Goal: Complete application form

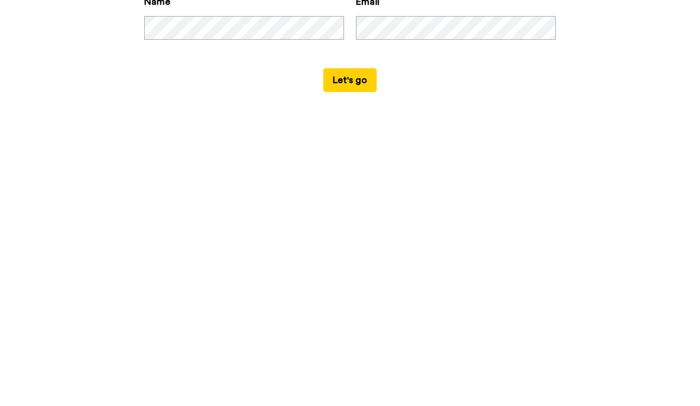
scroll to position [32, 0]
click at [346, 349] on button "Let's go" at bounding box center [349, 361] width 53 height 24
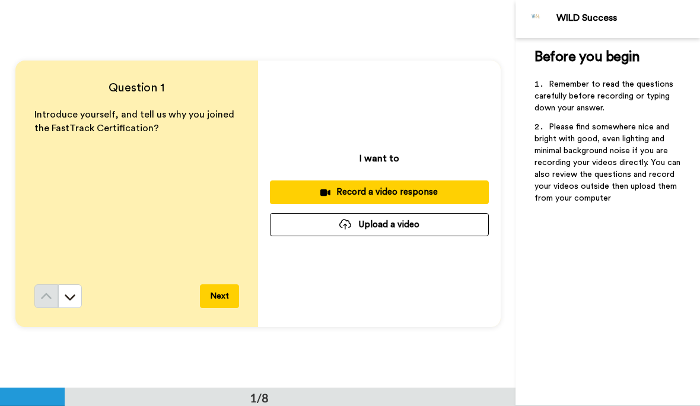
click at [442, 189] on div "Record a video response" at bounding box center [379, 192] width 200 height 12
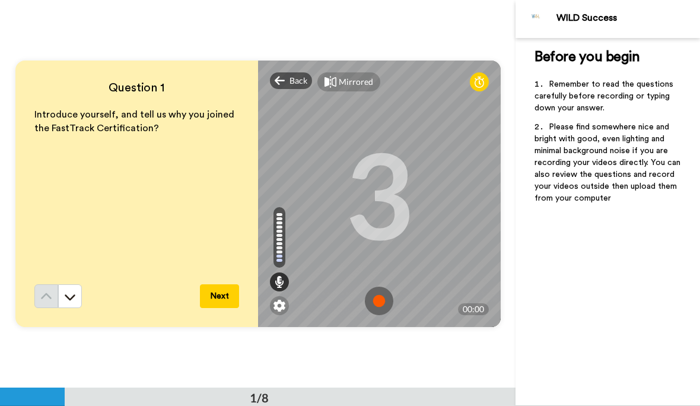
click at [383, 301] on img at bounding box center [379, 300] width 28 height 28
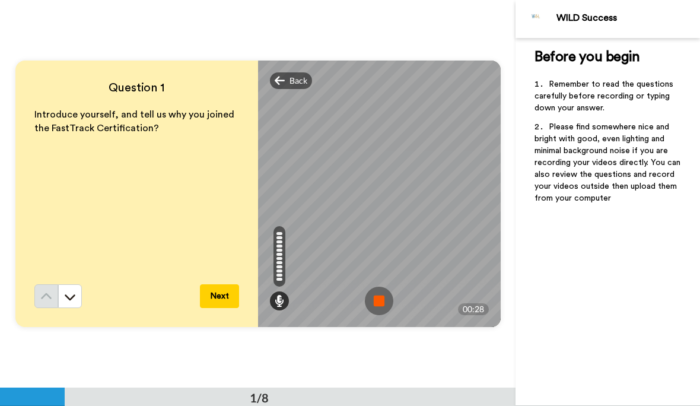
click at [381, 304] on img at bounding box center [379, 300] width 28 height 28
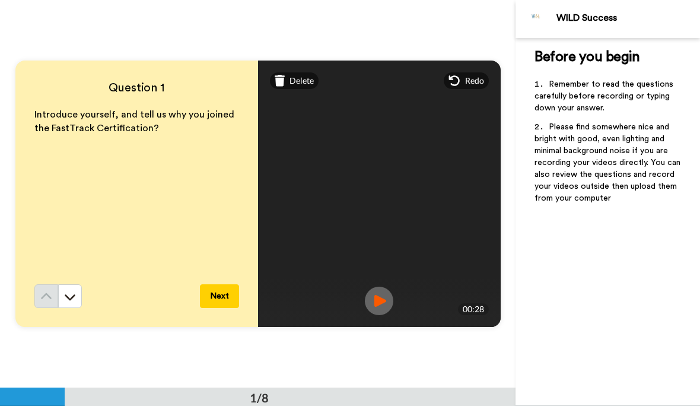
click at [232, 297] on button "Next" at bounding box center [219, 296] width 39 height 24
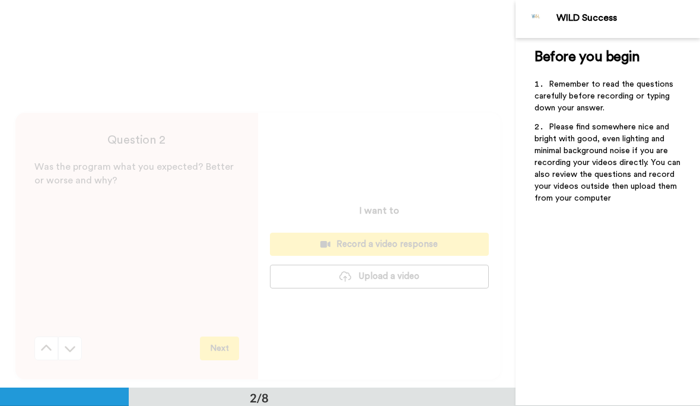
scroll to position [388, 0]
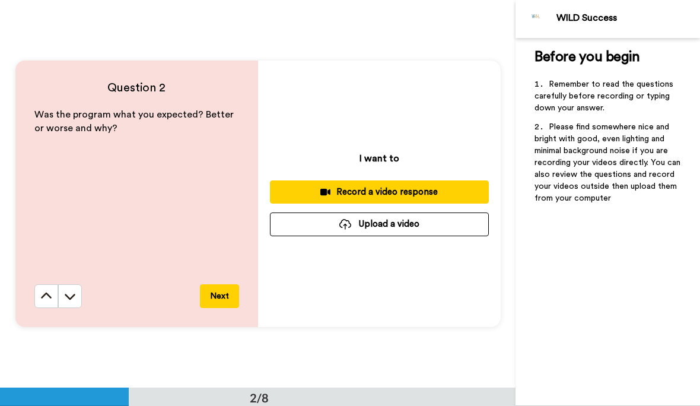
click at [435, 195] on div "Record a video response" at bounding box center [379, 192] width 200 height 12
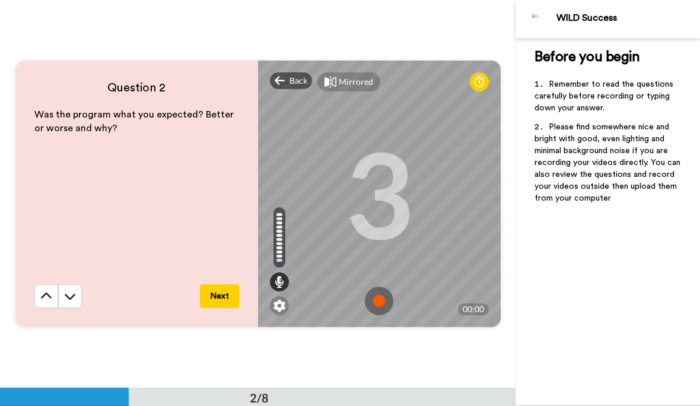
click at [383, 298] on img at bounding box center [379, 300] width 28 height 28
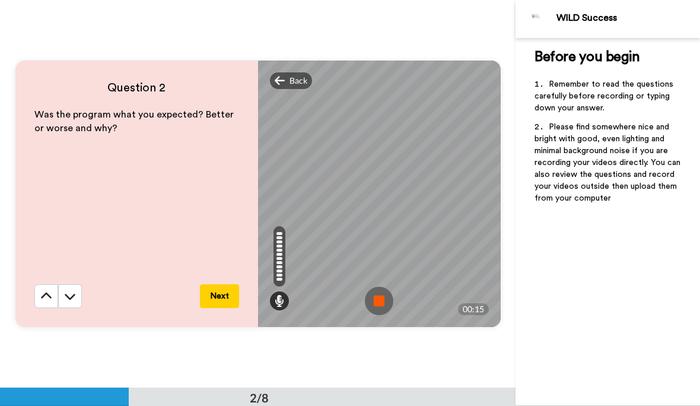
click at [383, 299] on img at bounding box center [379, 300] width 28 height 28
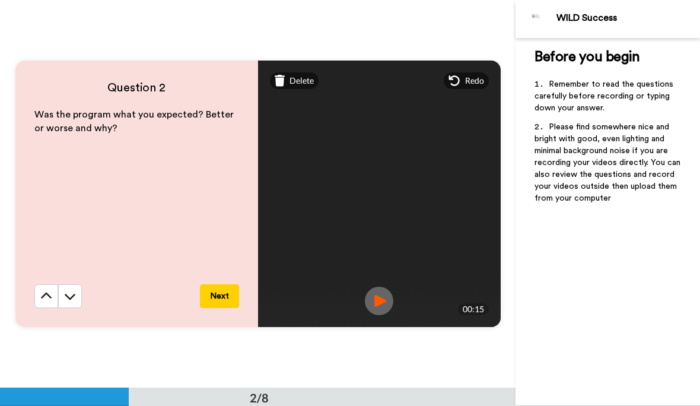
click at [222, 304] on button "Next" at bounding box center [219, 296] width 39 height 24
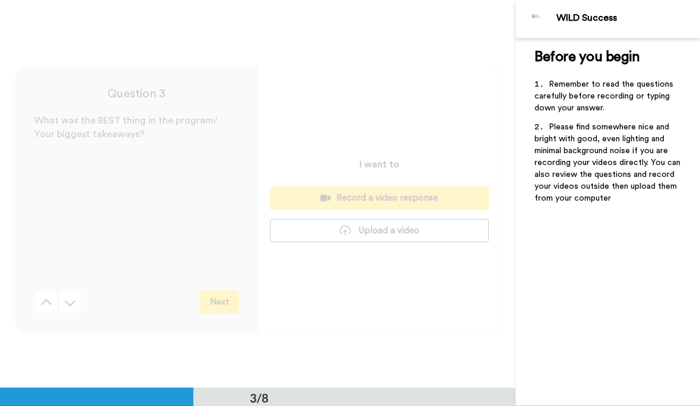
scroll to position [775, 0]
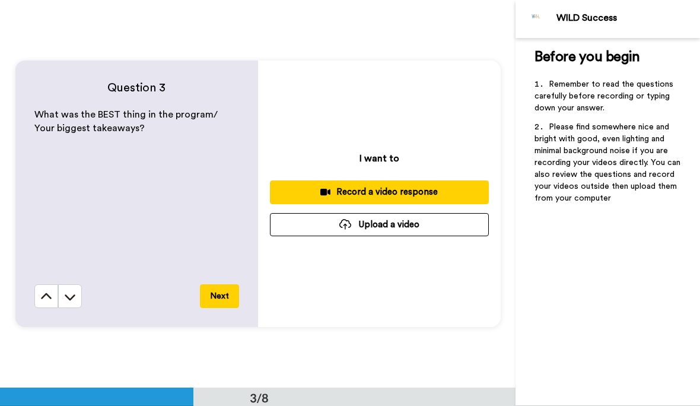
click at [439, 192] on div "Record a video response" at bounding box center [379, 192] width 200 height 12
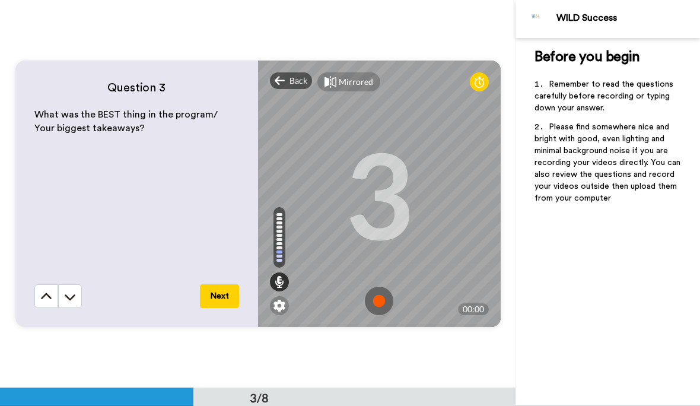
click at [384, 301] on img at bounding box center [379, 300] width 28 height 28
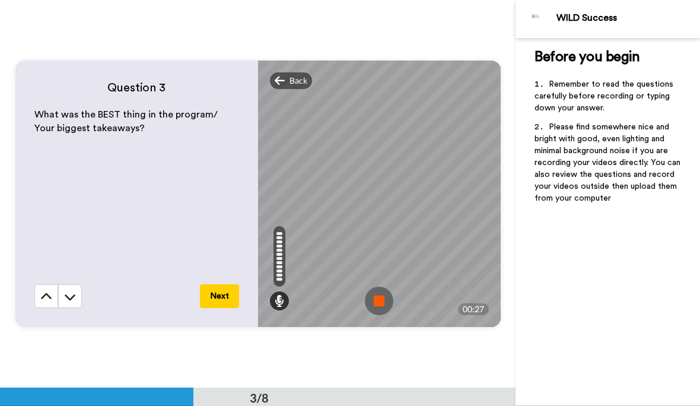
click at [385, 305] on img at bounding box center [379, 300] width 28 height 28
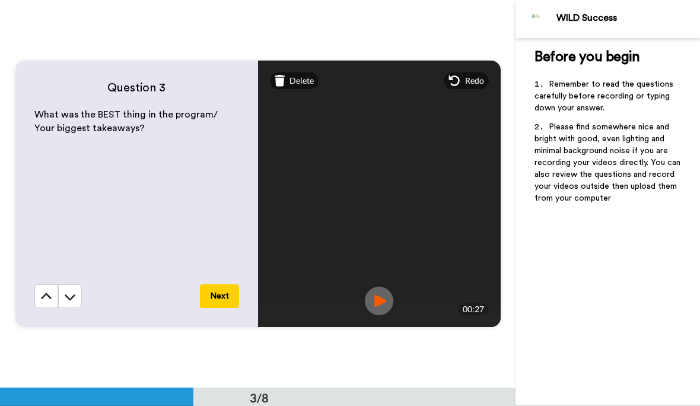
click at [233, 298] on button "Next" at bounding box center [219, 296] width 39 height 24
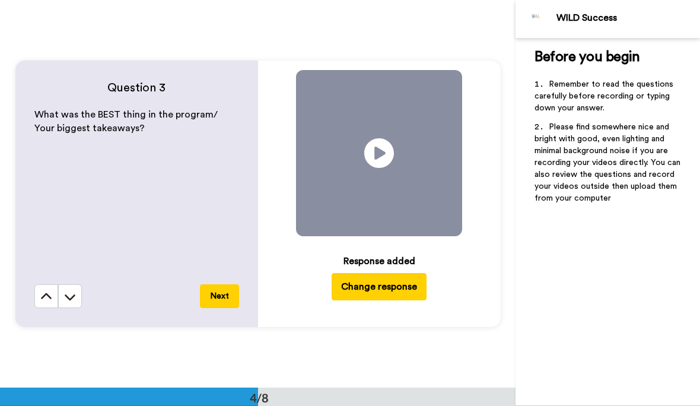
scroll to position [1163, 0]
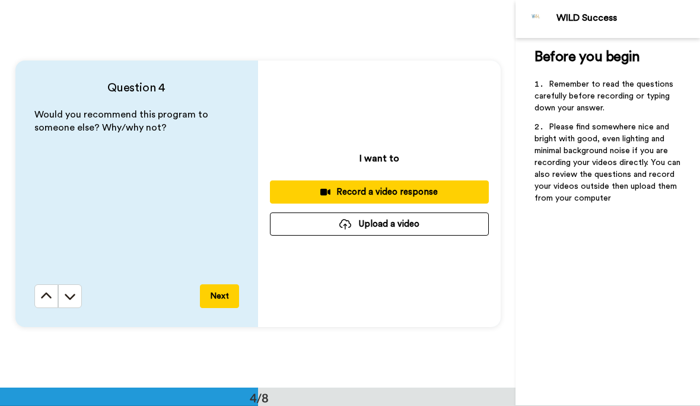
click at [436, 192] on div "Record a video response" at bounding box center [379, 192] width 200 height 12
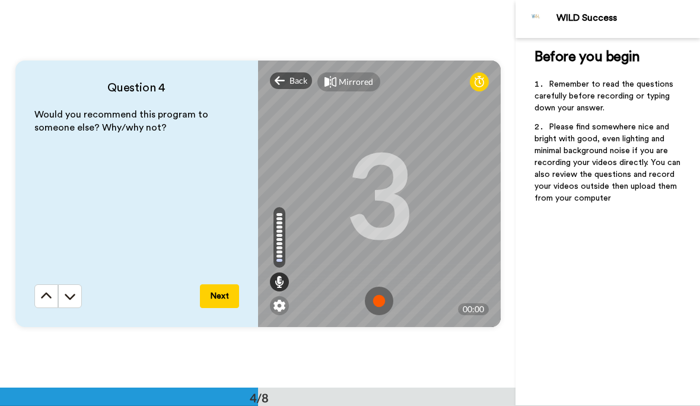
click at [383, 299] on img at bounding box center [379, 300] width 28 height 28
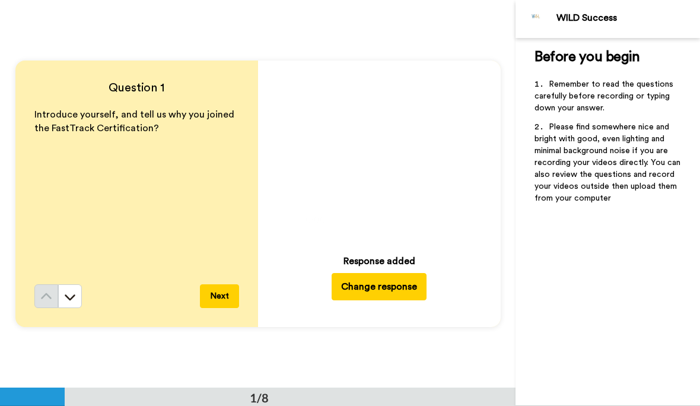
click at [228, 300] on button "Next" at bounding box center [219, 296] width 39 height 24
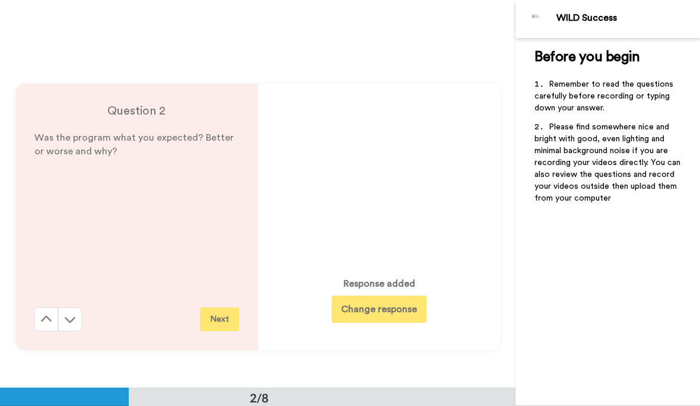
scroll to position [388, 0]
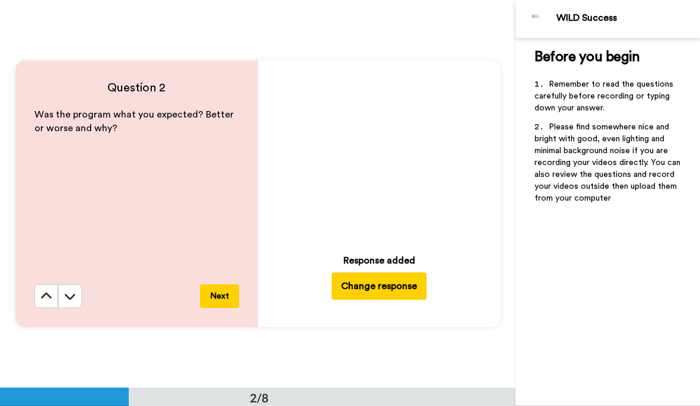
click at [232, 302] on button "Next" at bounding box center [219, 296] width 39 height 24
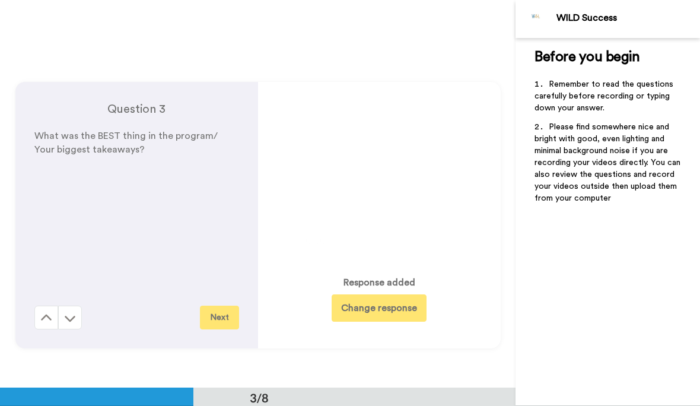
scroll to position [775, 0]
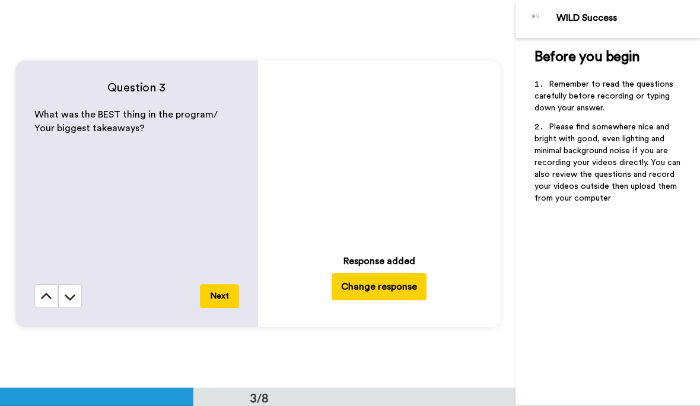
click at [223, 303] on button "Next" at bounding box center [219, 296] width 39 height 24
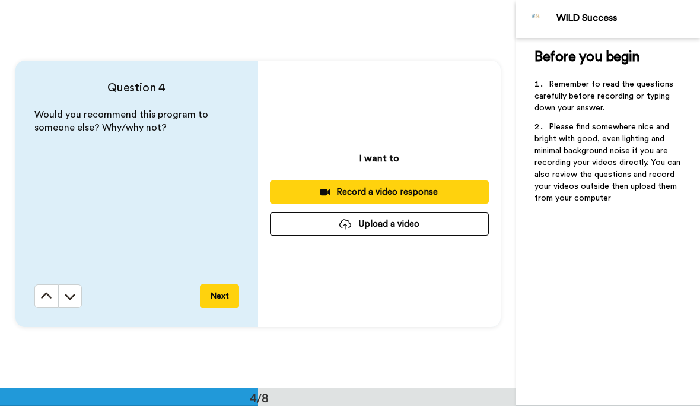
scroll to position [1163, 0]
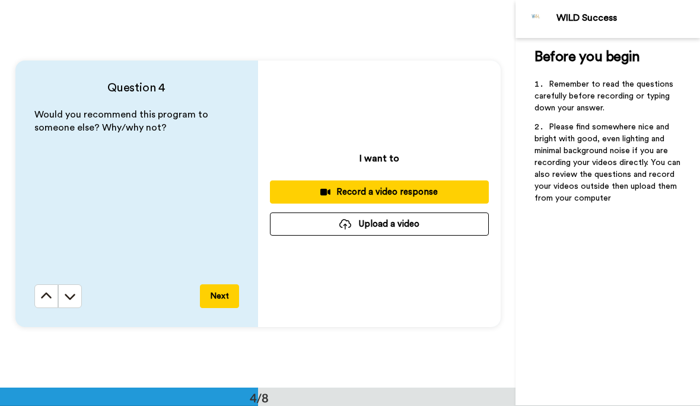
click at [420, 195] on div "Record a video response" at bounding box center [379, 192] width 200 height 12
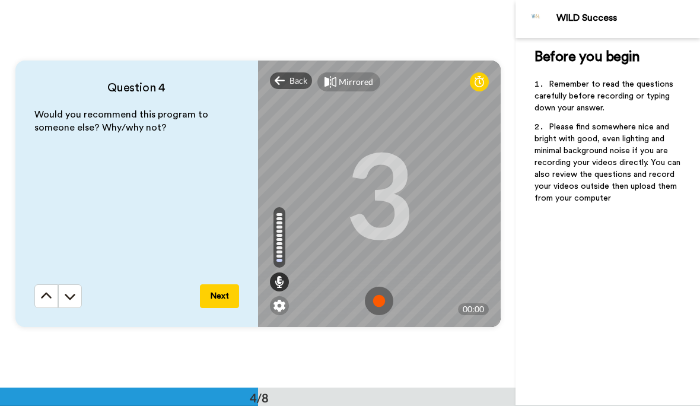
click at [385, 303] on img at bounding box center [379, 300] width 28 height 28
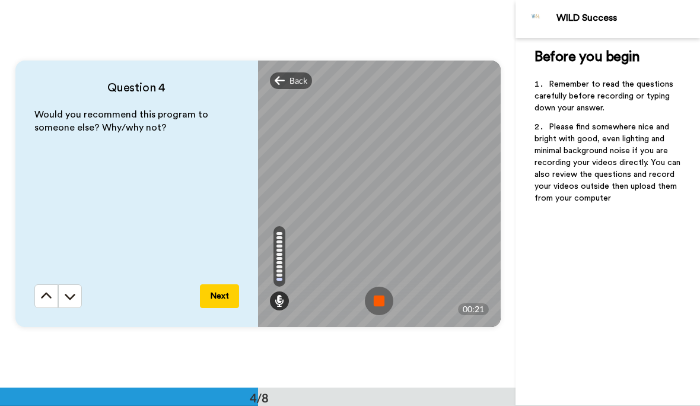
click at [389, 299] on img at bounding box center [379, 300] width 28 height 28
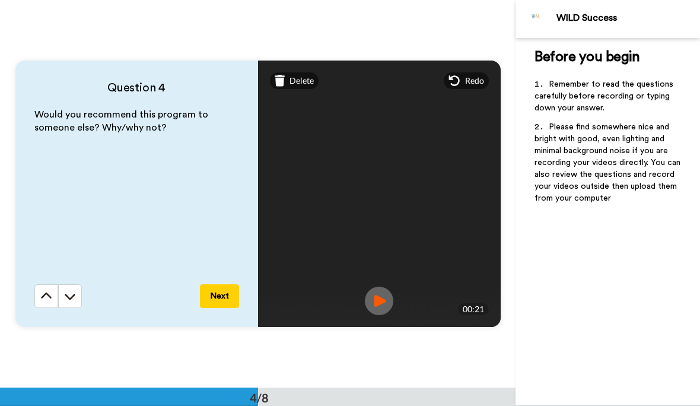
click at [234, 301] on button "Next" at bounding box center [219, 296] width 39 height 24
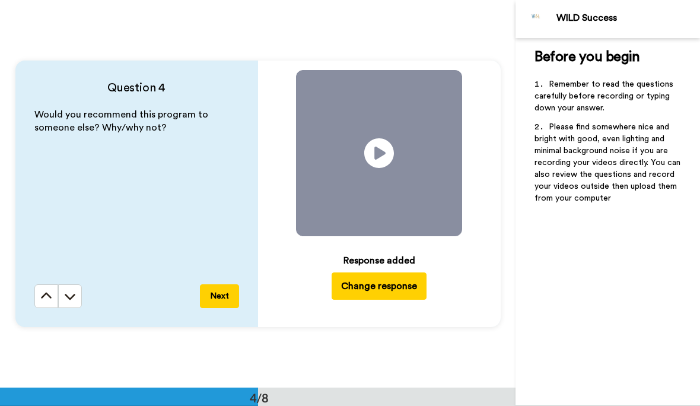
scroll to position [1550, 0]
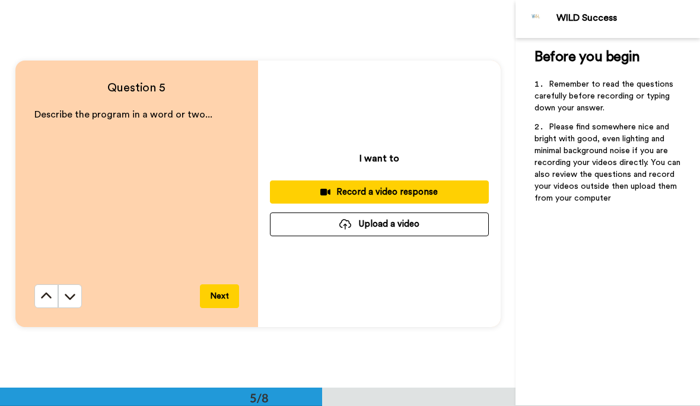
click at [457, 196] on div "Record a video response" at bounding box center [379, 192] width 200 height 12
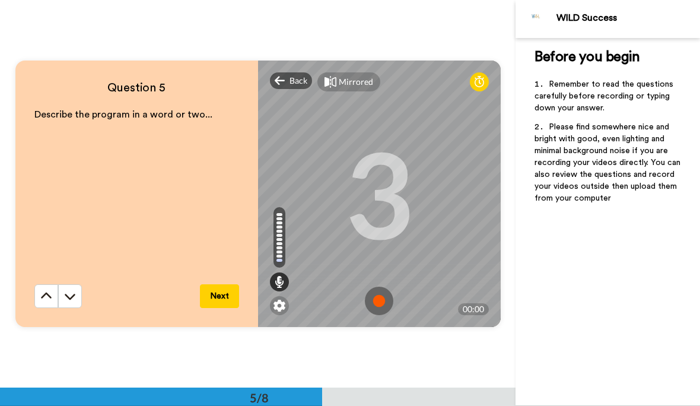
click at [382, 299] on img at bounding box center [379, 300] width 28 height 28
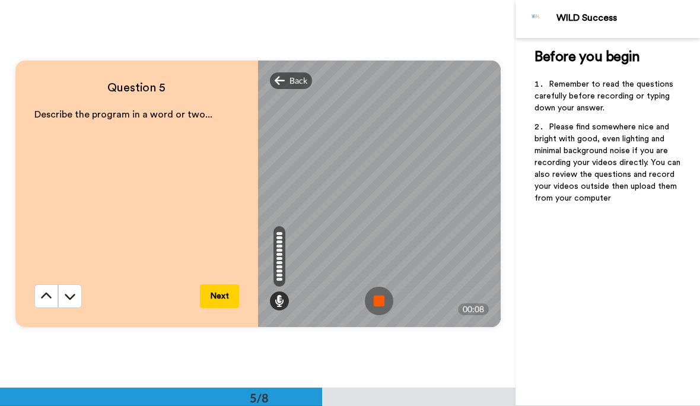
click at [383, 299] on img at bounding box center [379, 300] width 28 height 28
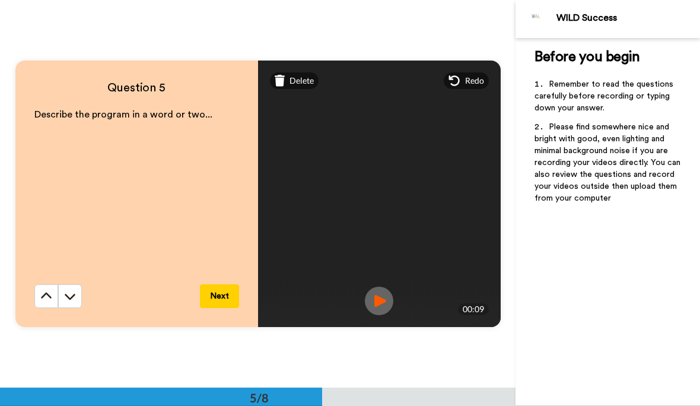
click at [228, 296] on button "Next" at bounding box center [219, 296] width 39 height 24
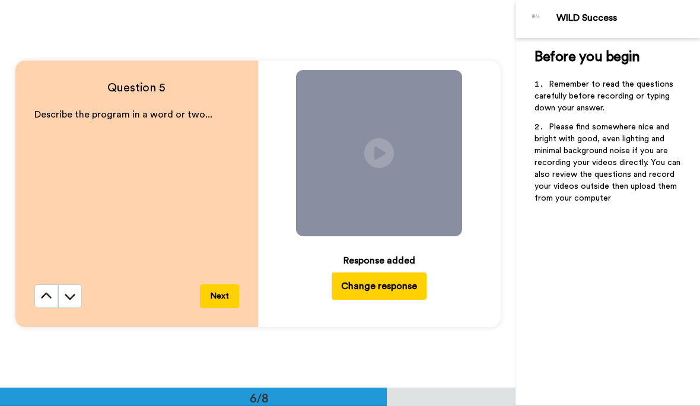
scroll to position [1938, 0]
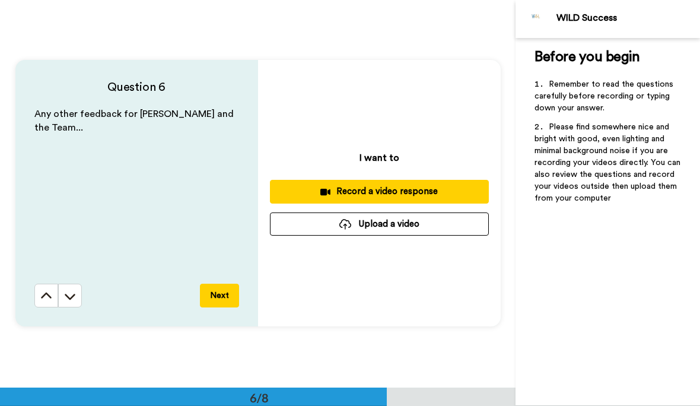
click at [457, 191] on div "Record a video response" at bounding box center [379, 191] width 200 height 12
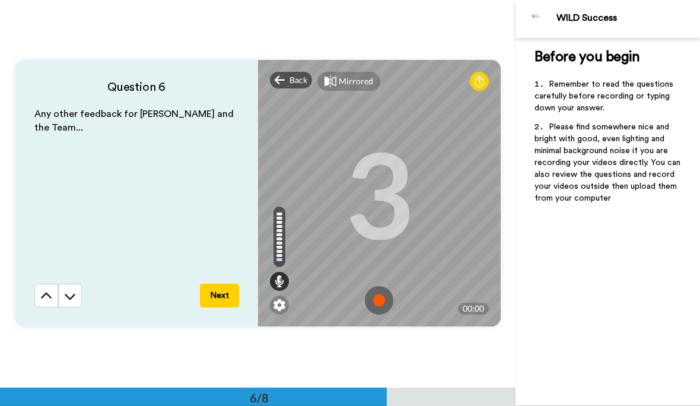
click at [387, 299] on img at bounding box center [379, 300] width 28 height 28
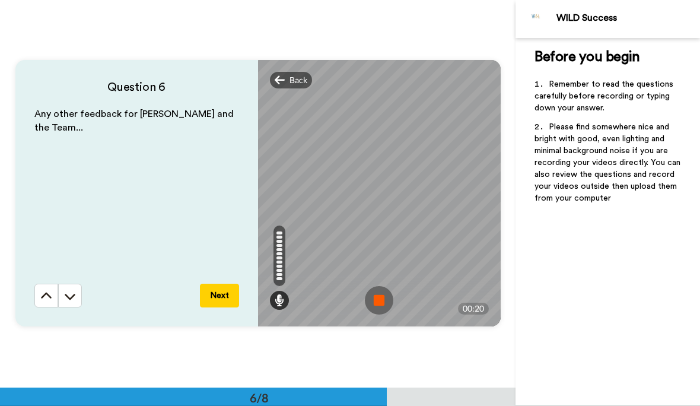
click at [384, 301] on img at bounding box center [379, 300] width 28 height 28
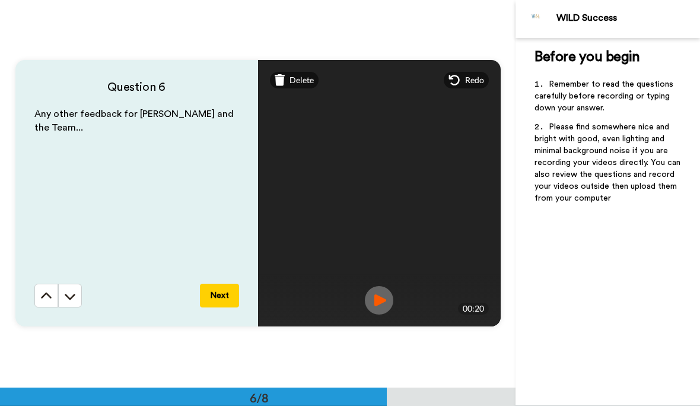
click at [231, 295] on button "Next" at bounding box center [219, 295] width 39 height 24
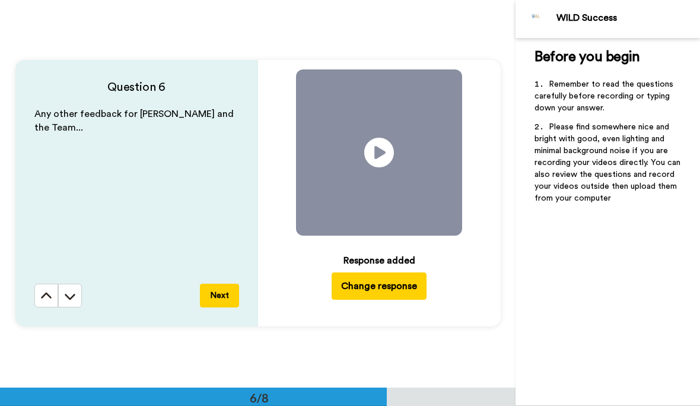
scroll to position [2325, 0]
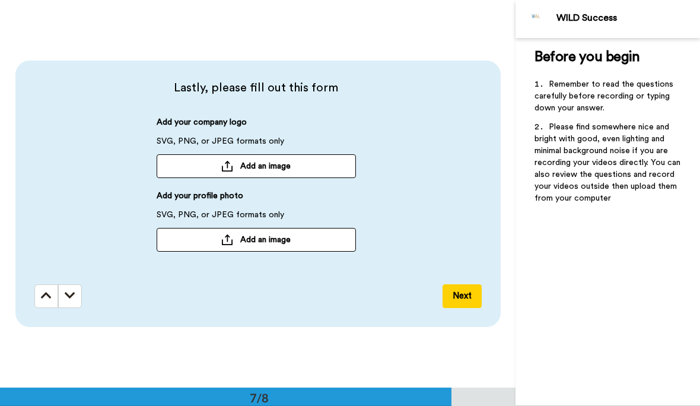
click at [308, 165] on button "Add an image" at bounding box center [256, 166] width 199 height 24
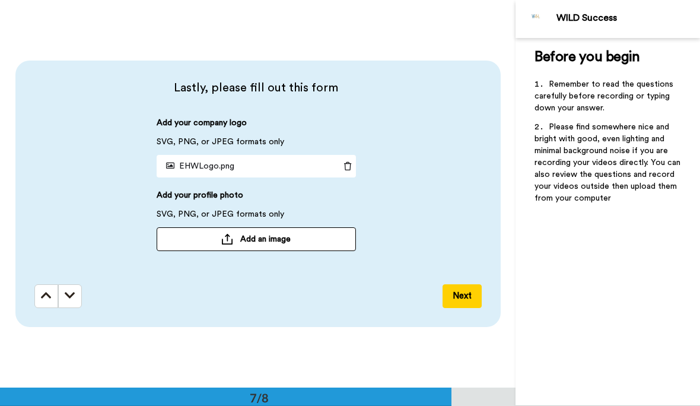
click at [325, 243] on button "Add an image" at bounding box center [256, 239] width 199 height 24
click at [286, 244] on span "Add an image" at bounding box center [265, 239] width 50 height 12
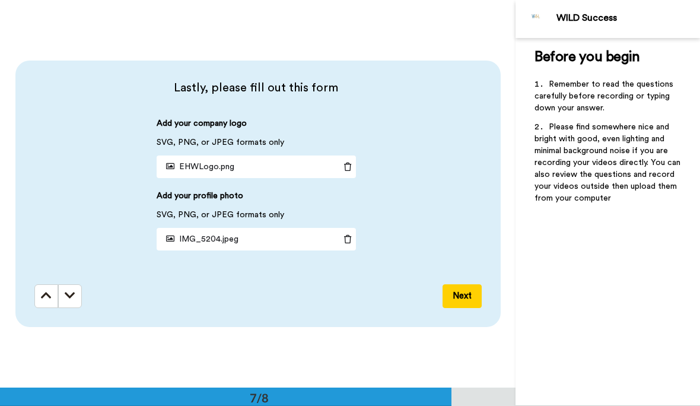
click at [465, 300] on button "Next" at bounding box center [461, 296] width 39 height 24
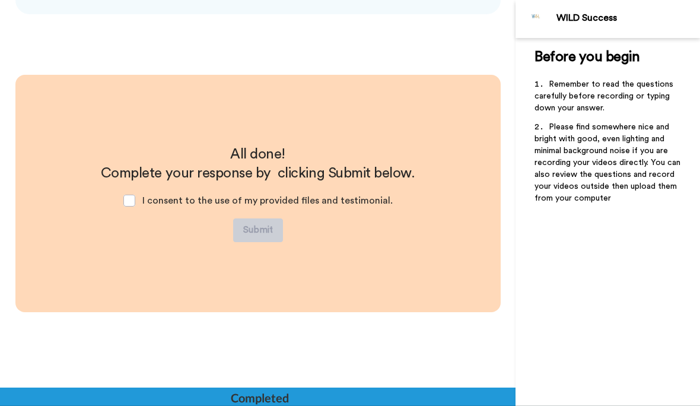
scroll to position [2638, 0]
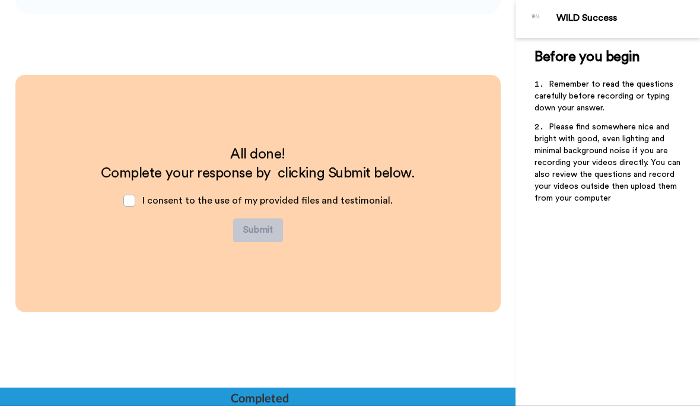
click at [135, 203] on span at bounding box center [129, 201] width 12 height 12
click at [268, 231] on button "Submit" at bounding box center [258, 230] width 50 height 24
